Goal: Transaction & Acquisition: Purchase product/service

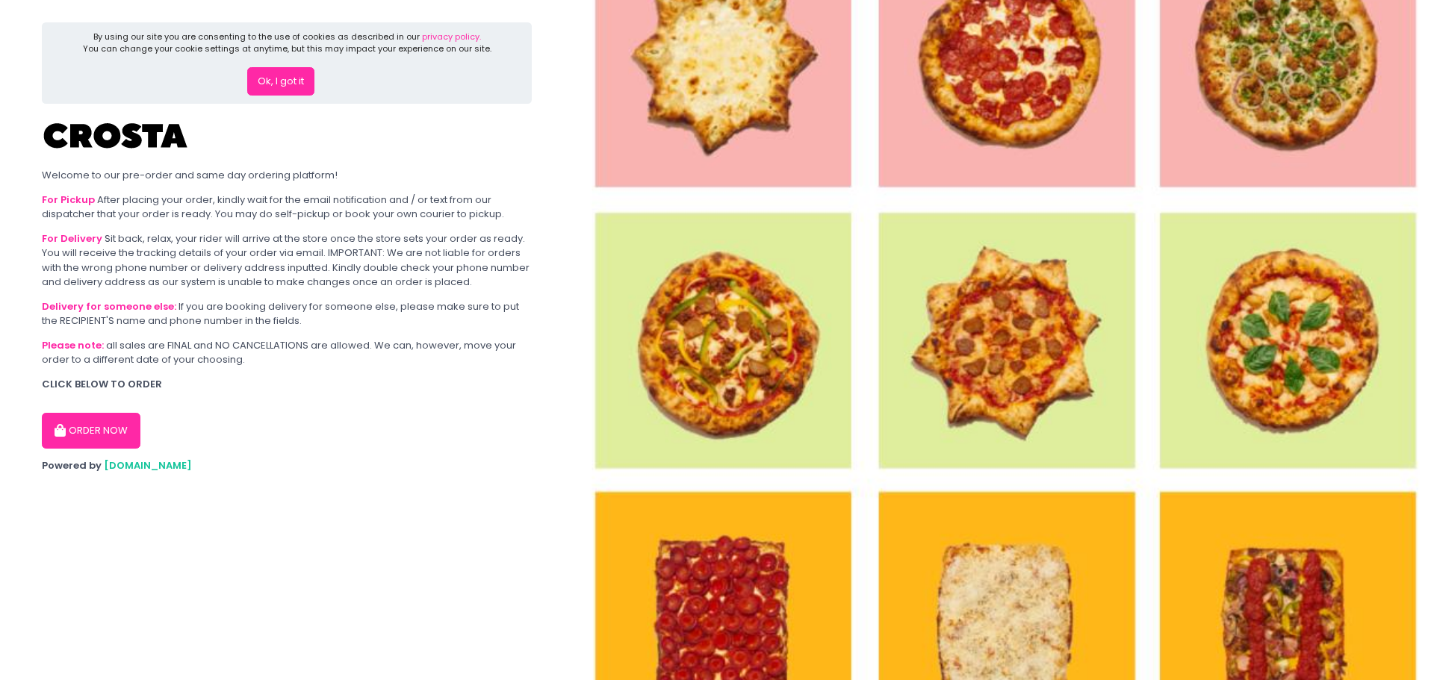
click at [262, 76] on button "Ok, I got it" at bounding box center [280, 81] width 67 height 28
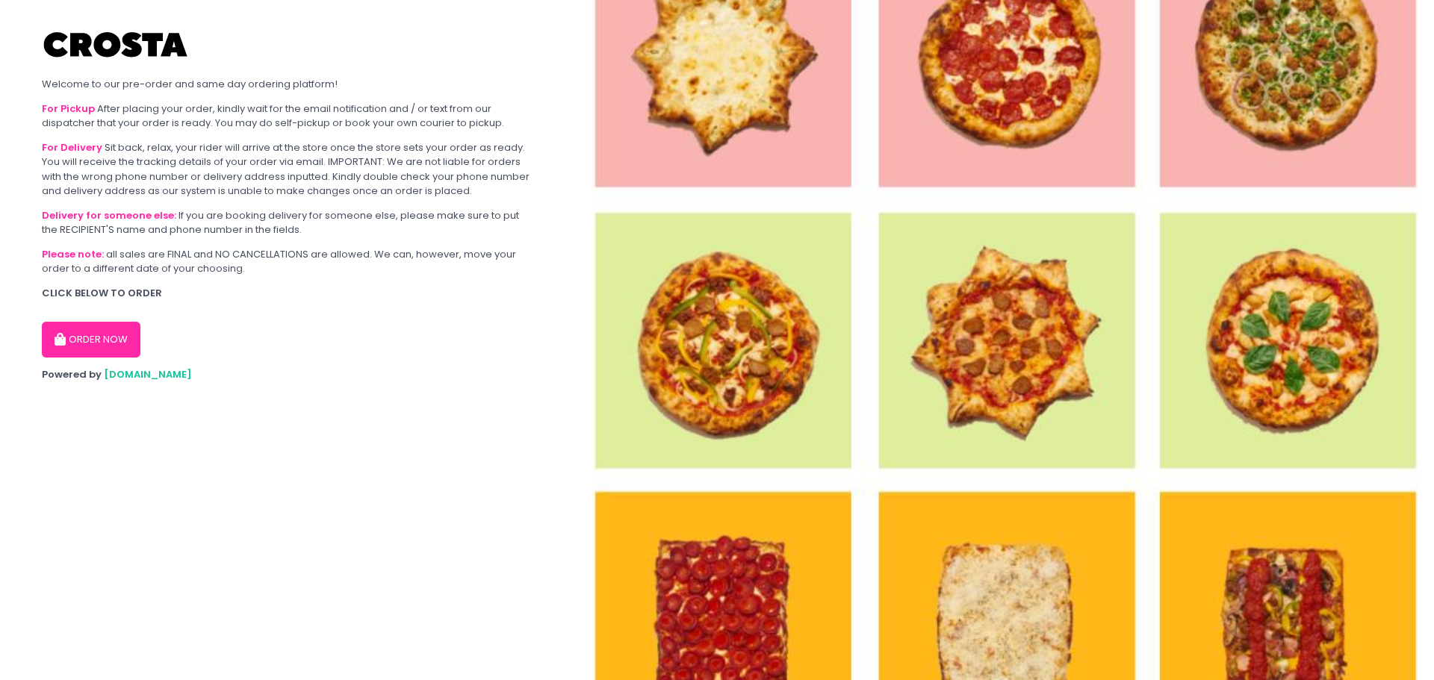
click at [131, 338] on button "ORDER NOW" at bounding box center [91, 340] width 99 height 36
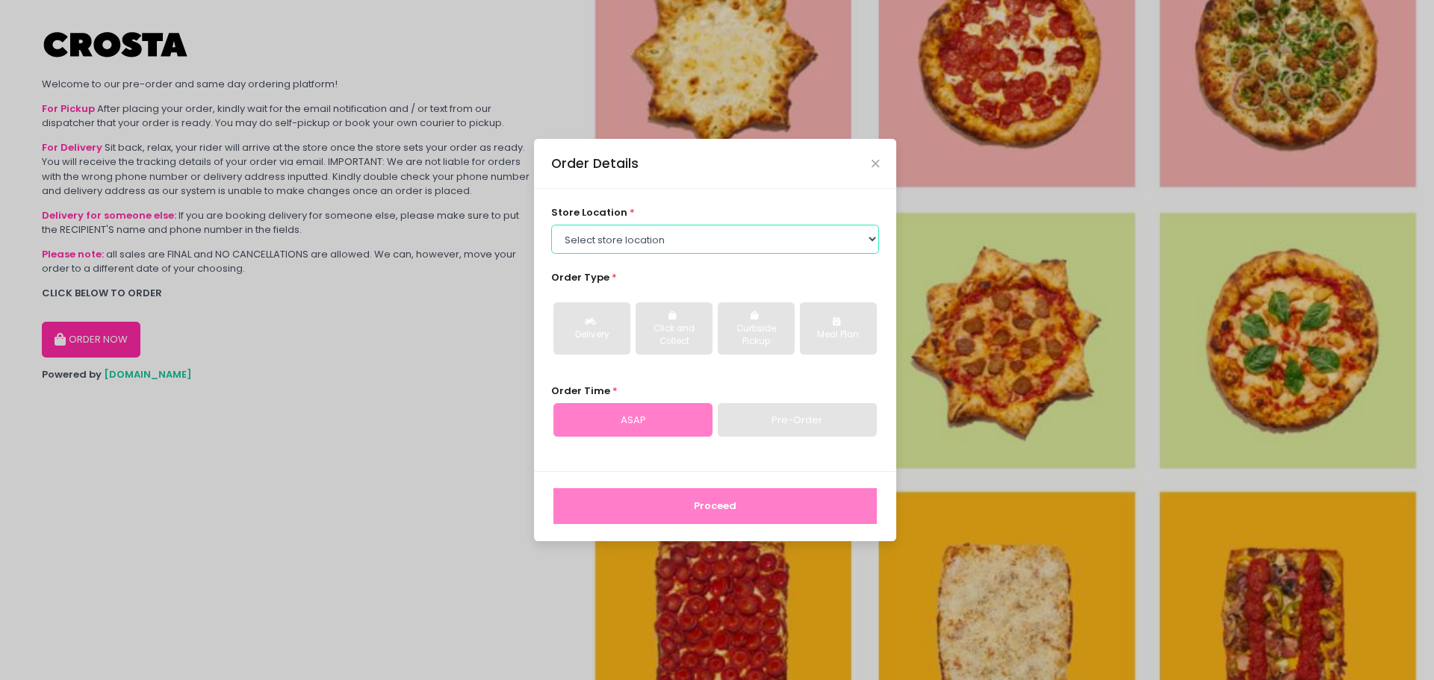
click at [808, 232] on select "Select store location Crosta Pizza - [PERSON_NAME] Crosta Pizza - [GEOGRAPHIC_D…" at bounding box center [715, 239] width 329 height 28
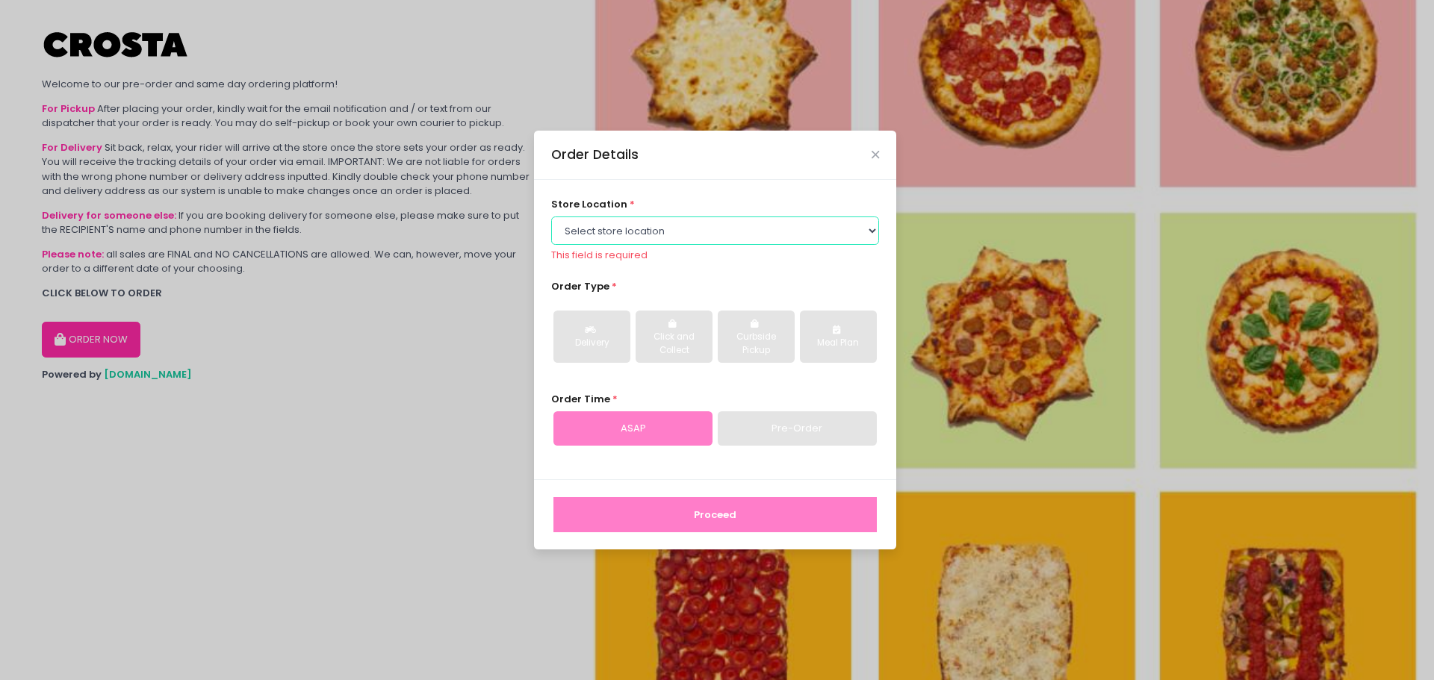
click at [691, 231] on select "Select store location Crosta Pizza - [PERSON_NAME] Crosta Pizza - [GEOGRAPHIC_D…" at bounding box center [715, 231] width 329 height 28
select select "5fabb2e53664a8677beaeb89"
click at [551, 225] on select "Select store location Crosta Pizza - [PERSON_NAME] Crosta Pizza - [GEOGRAPHIC_D…" at bounding box center [715, 231] width 329 height 28
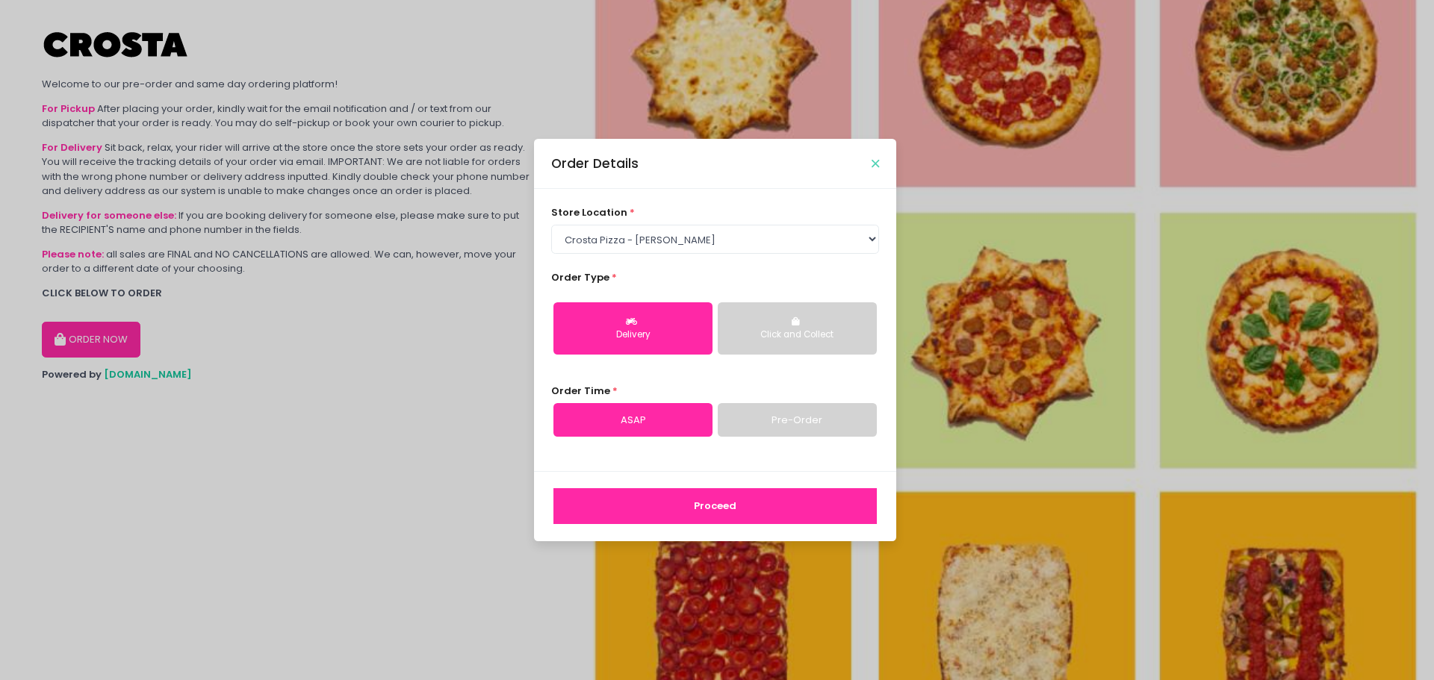
click at [879, 160] on button "Close" at bounding box center [874, 163] width 7 height 7
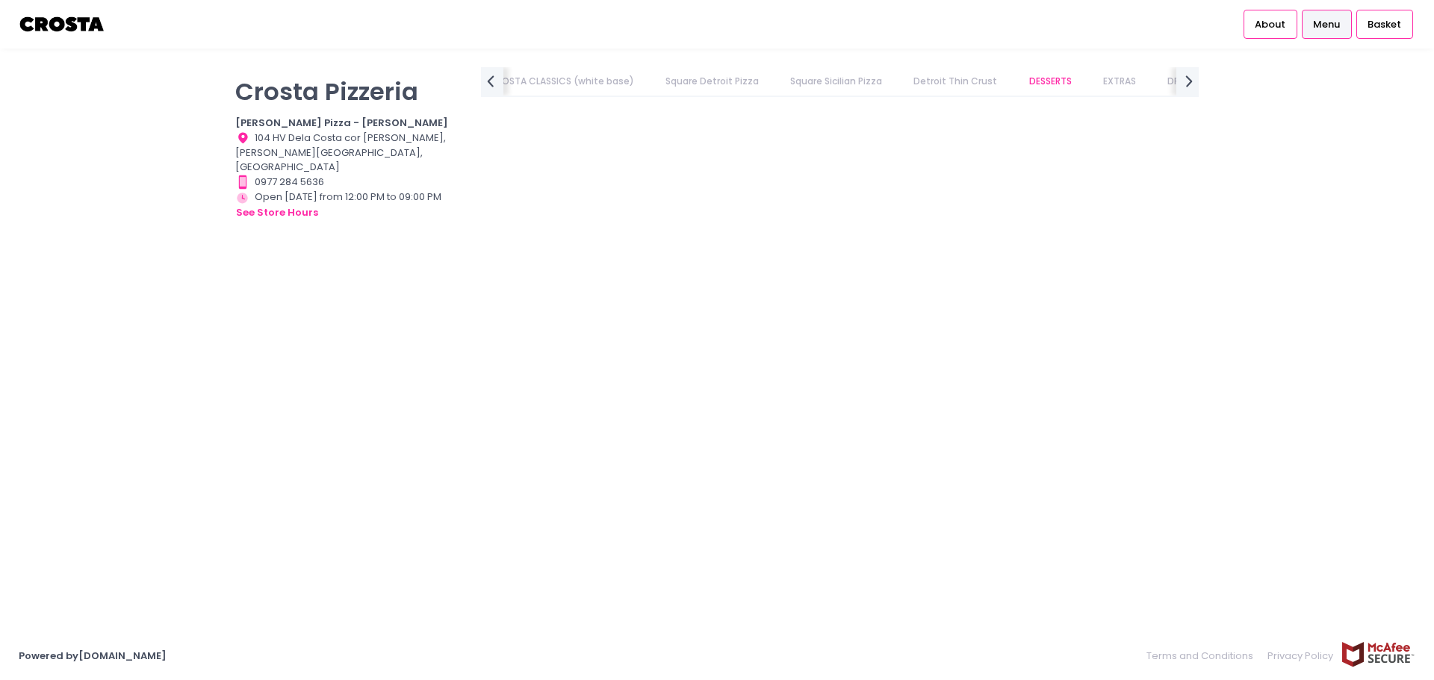
scroll to position [3540, 0]
